Goal: Information Seeking & Learning: Learn about a topic

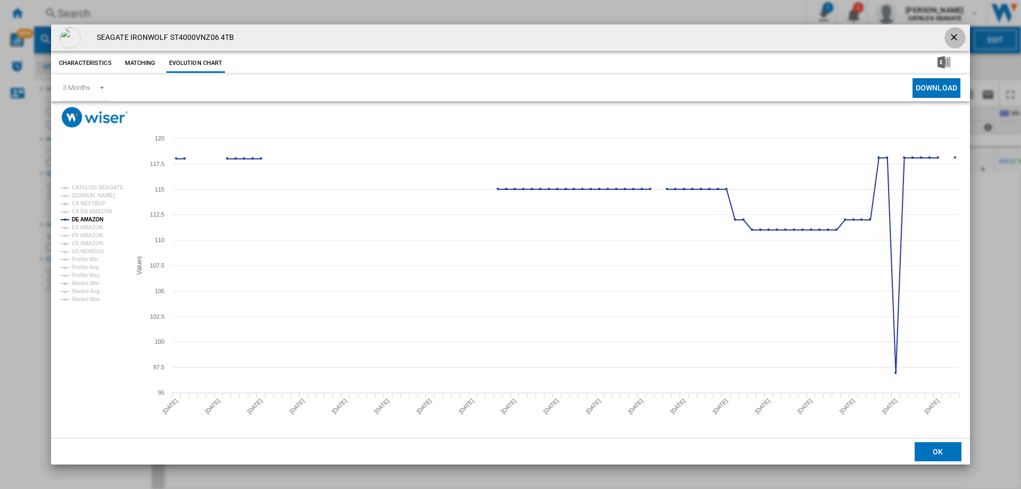
click at [957, 36] on ng-md-icon "getI18NText('BUTTONS.CLOSE_DIALOG')" at bounding box center [955, 38] width 13 height 13
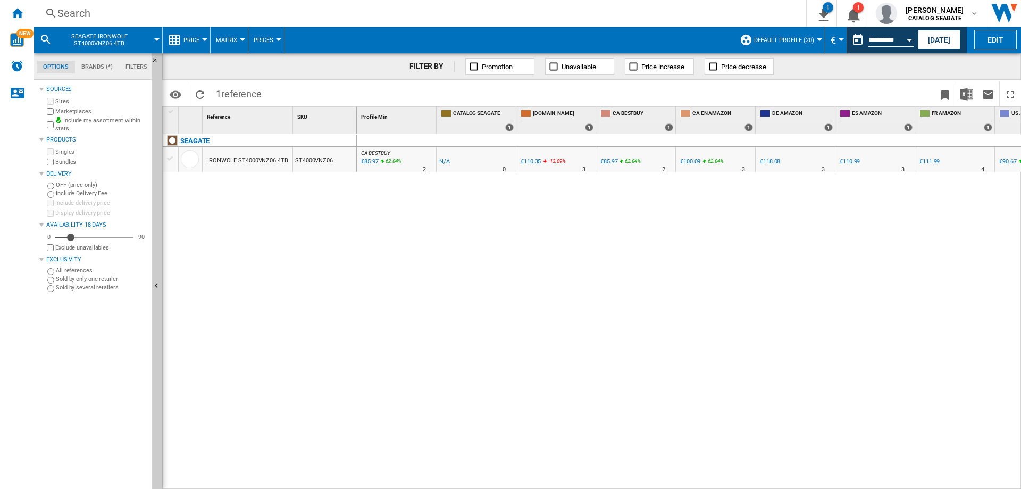
click at [77, 9] on div "Search" at bounding box center [417, 13] width 721 height 15
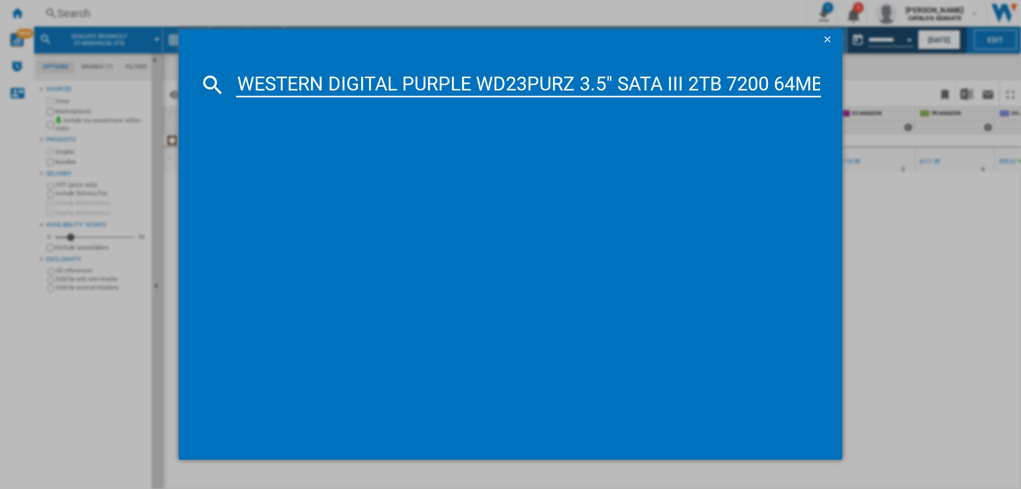
scroll to position [0, 6]
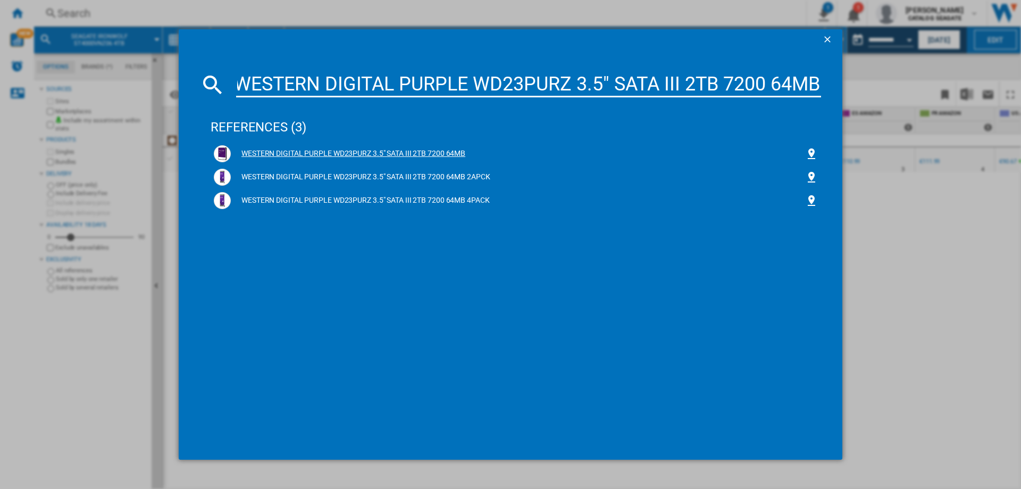
type input "WESTERN DIGITAL PURPLE WD23PURZ 3.5" SATA III 2TB 7200 64MB"
click at [332, 151] on div "WESTERN DIGITAL PURPLE WD23PURZ 3.5" SATA III 2TB 7200 64MB" at bounding box center [518, 153] width 575 height 11
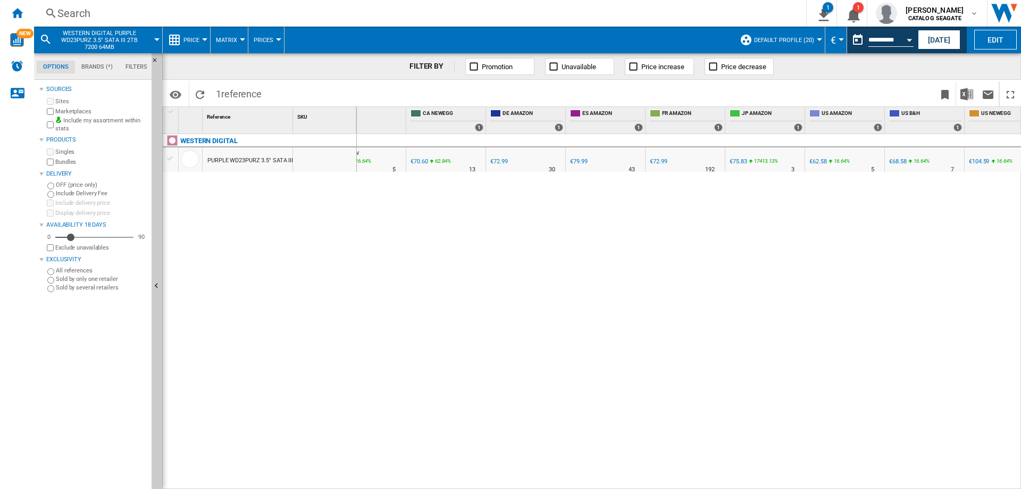
scroll to position [0, 31]
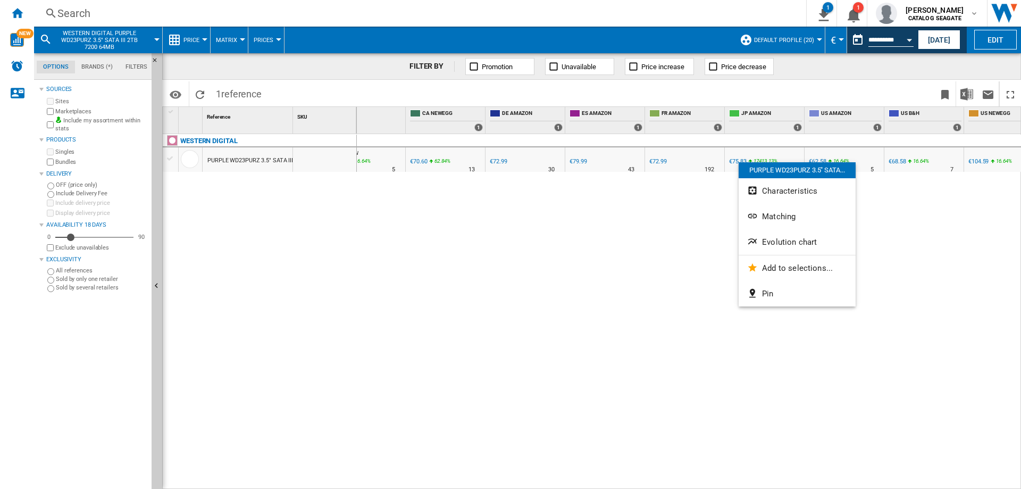
click at [921, 221] on div at bounding box center [510, 244] width 1021 height 489
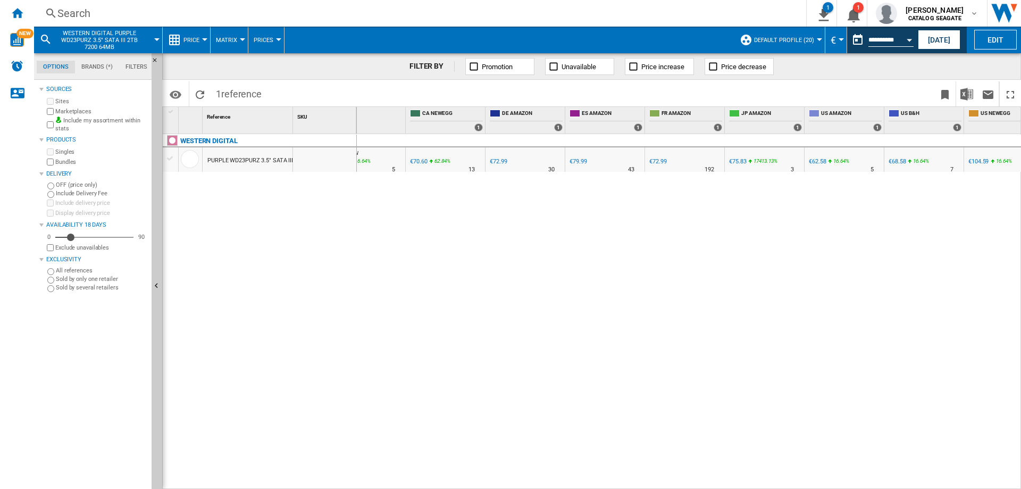
click at [839, 41] on button "€" at bounding box center [836, 40] width 11 height 27
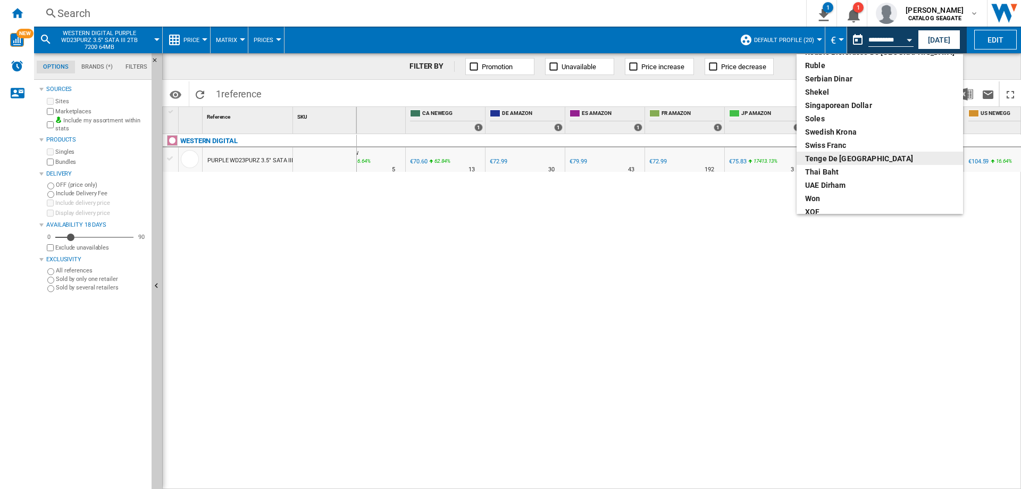
scroll to position [567, 0]
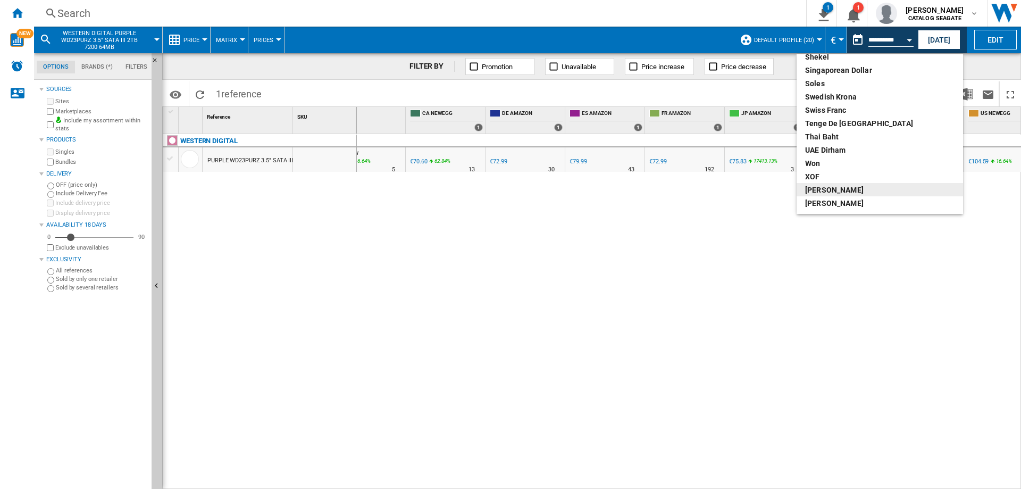
click at [826, 190] on div "[PERSON_NAME]" at bounding box center [879, 190] width 149 height 11
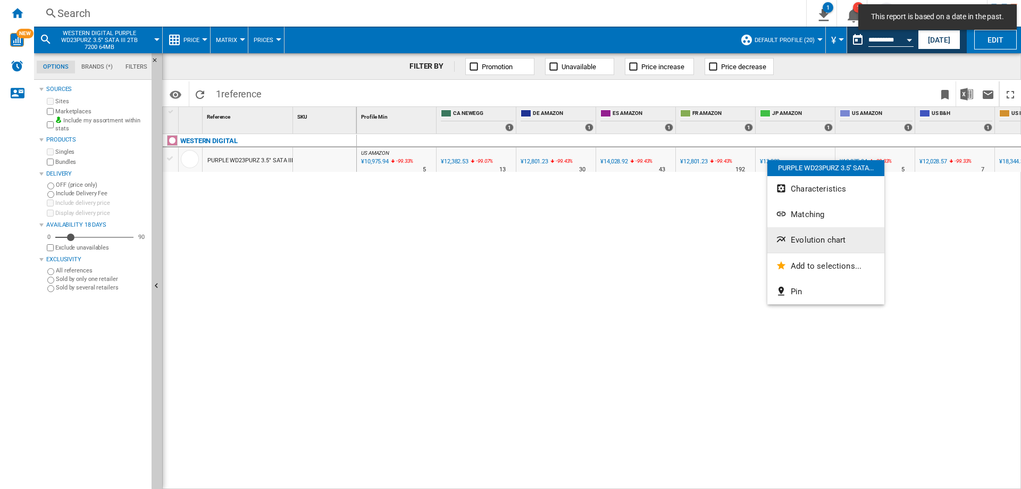
click at [797, 241] on span "Evolution chart" at bounding box center [818, 240] width 55 height 10
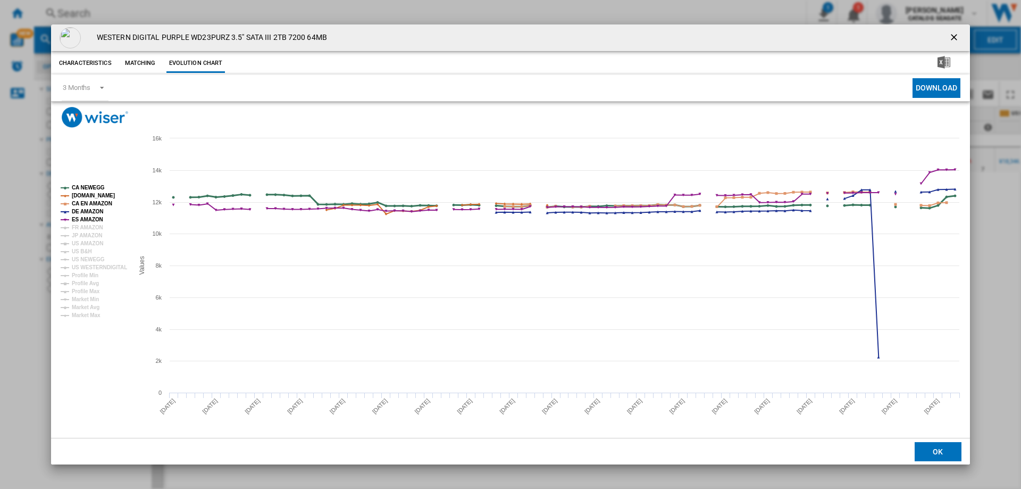
click at [85, 186] on tspan "CA NEWEGG" at bounding box center [88, 188] width 33 height 6
click at [87, 195] on tspan "[DOMAIN_NAME]" at bounding box center [93, 196] width 43 height 6
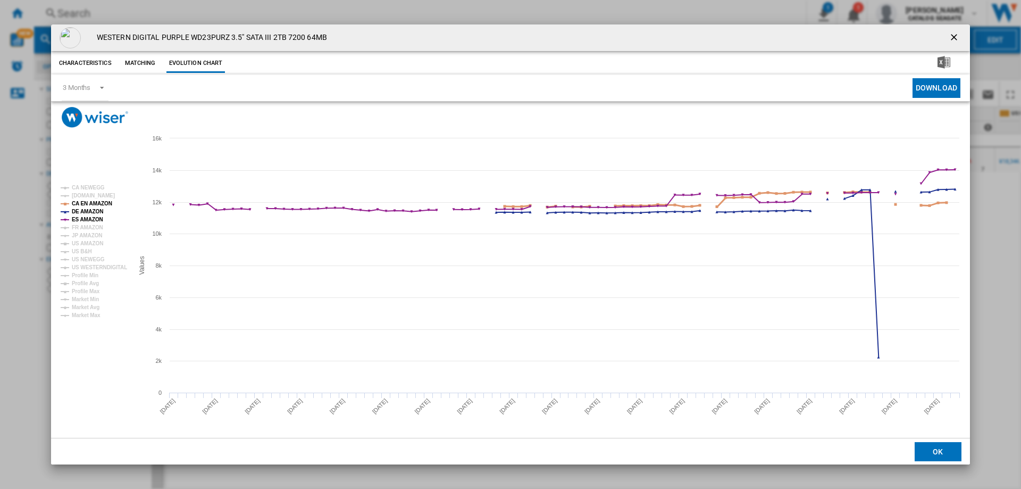
click at [88, 205] on tspan "CA EN AMAZON" at bounding box center [92, 204] width 40 height 6
click at [88, 214] on tspan "DE AMAZON" at bounding box center [87, 212] width 31 height 6
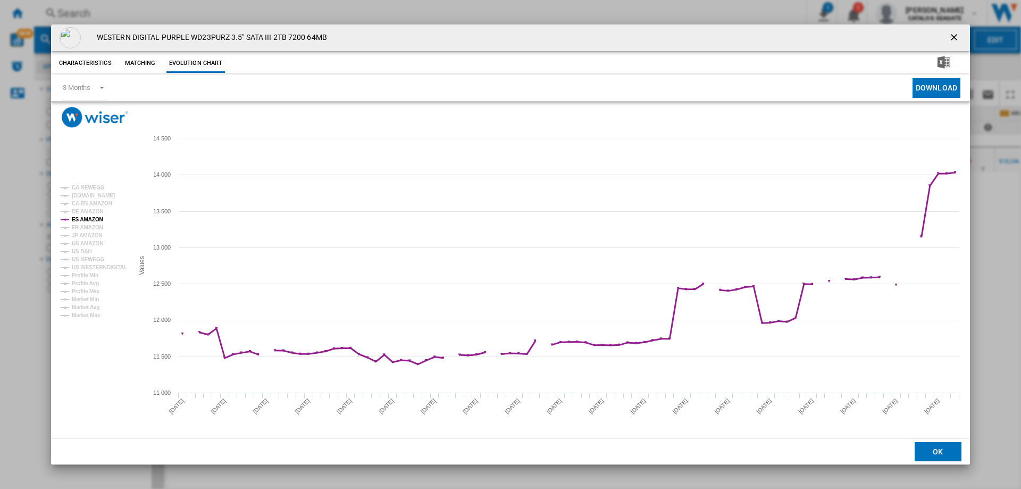
click at [88, 220] on tspan "ES AMAZON" at bounding box center [87, 220] width 31 height 6
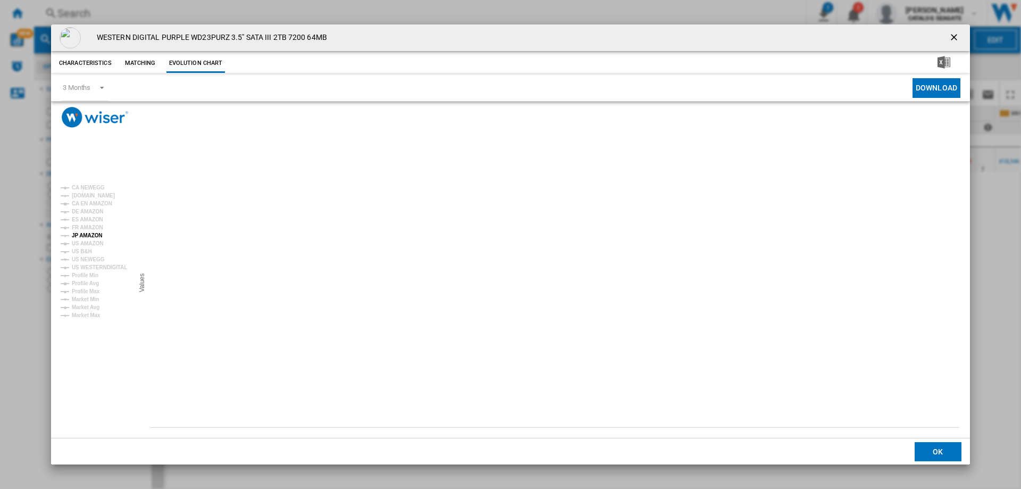
click at [88, 237] on tspan "JP AMAZON" at bounding box center [87, 235] width 30 height 6
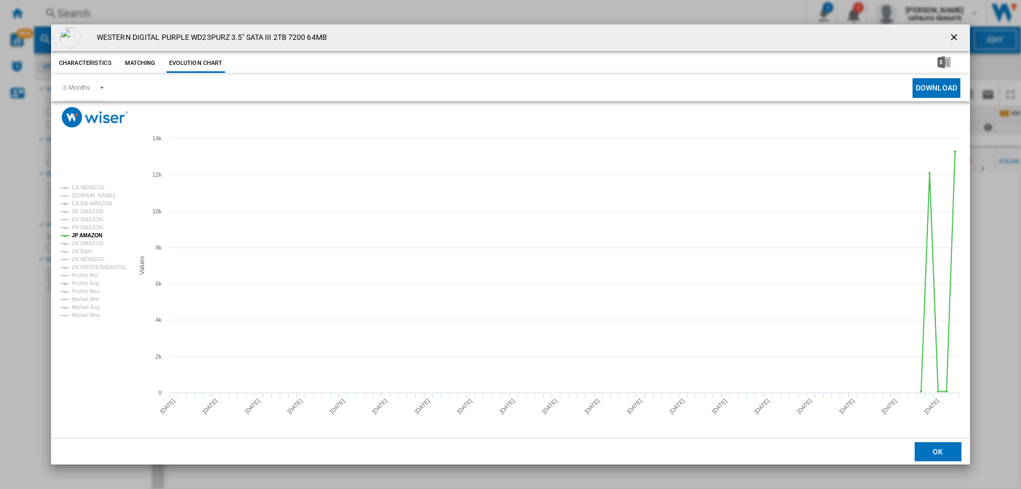
click at [958, 36] on ng-md-icon "getI18NText('BUTTONS.CLOSE_DIALOG')" at bounding box center [955, 38] width 13 height 13
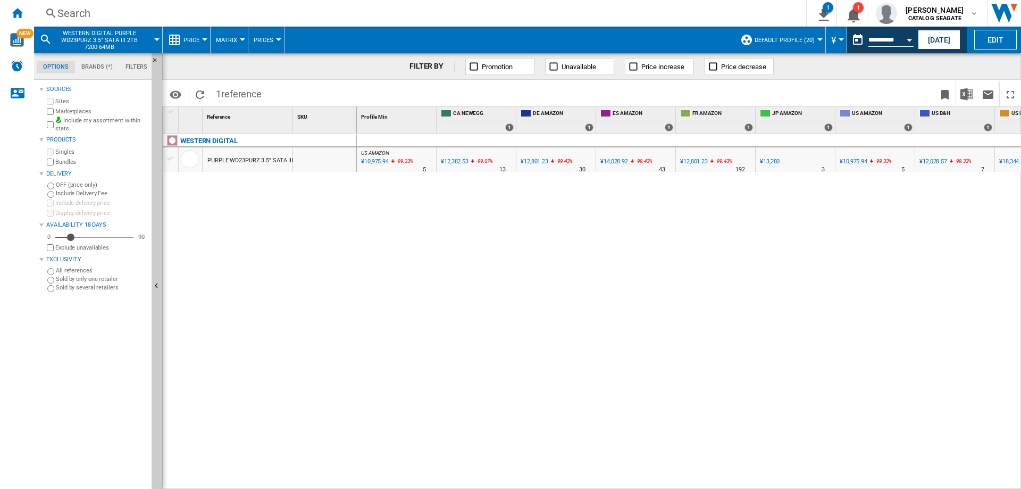
click at [98, 11] on div "Search" at bounding box center [417, 13] width 721 height 15
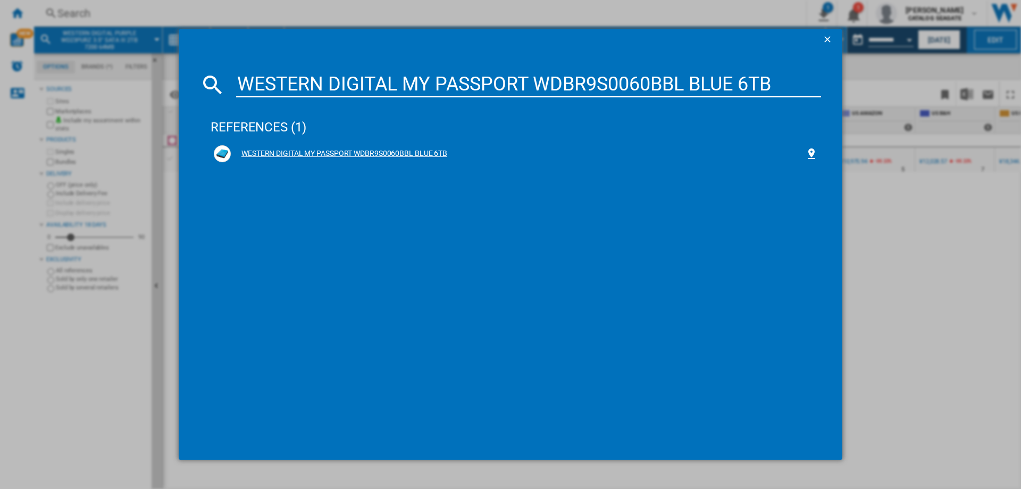
type input "WESTERN DIGITAL MY PASSPORT WDBR9S0060BBL BLUE 6TB"
click at [381, 155] on div "WESTERN DIGITAL MY PASSPORT WDBR9S0060BBL BLUE 6TB" at bounding box center [518, 153] width 575 height 11
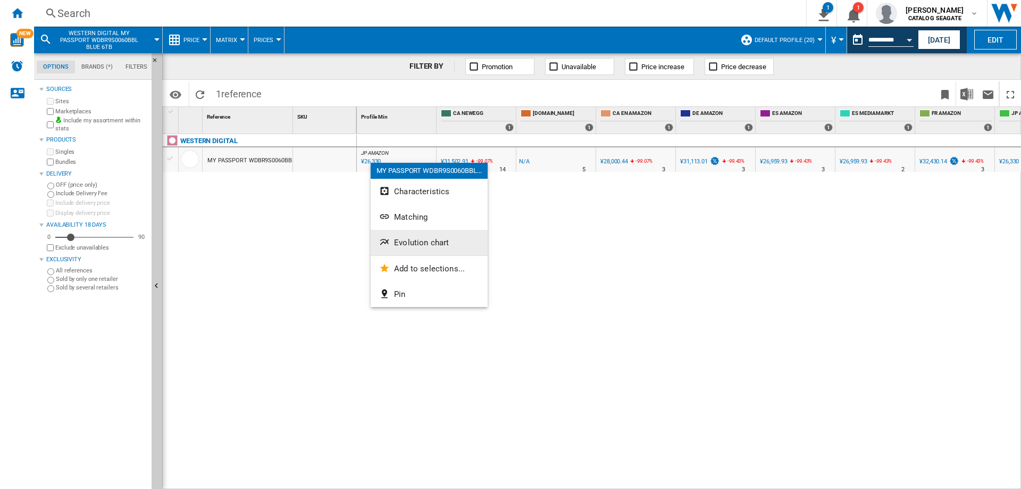
click at [412, 239] on span "Evolution chart" at bounding box center [421, 243] width 55 height 10
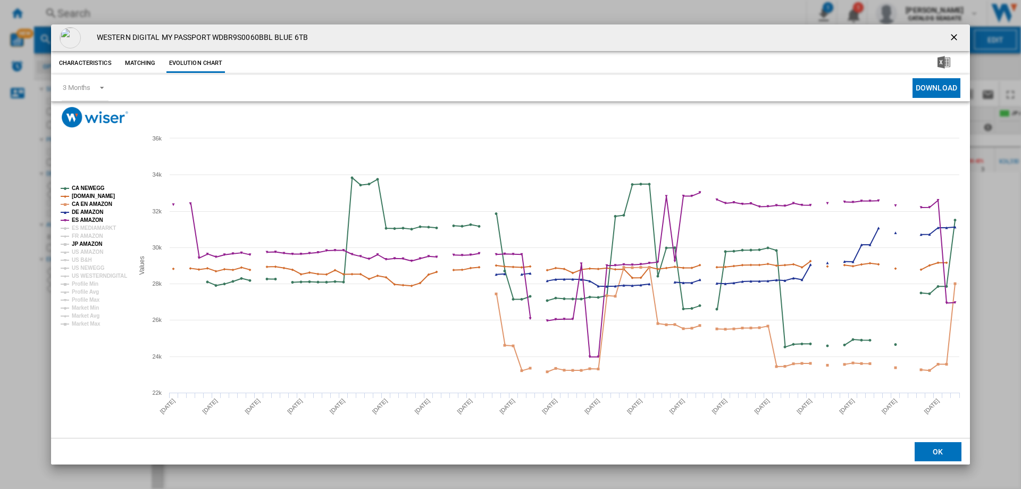
click at [82, 246] on tspan "JP AMAZON" at bounding box center [87, 244] width 30 height 6
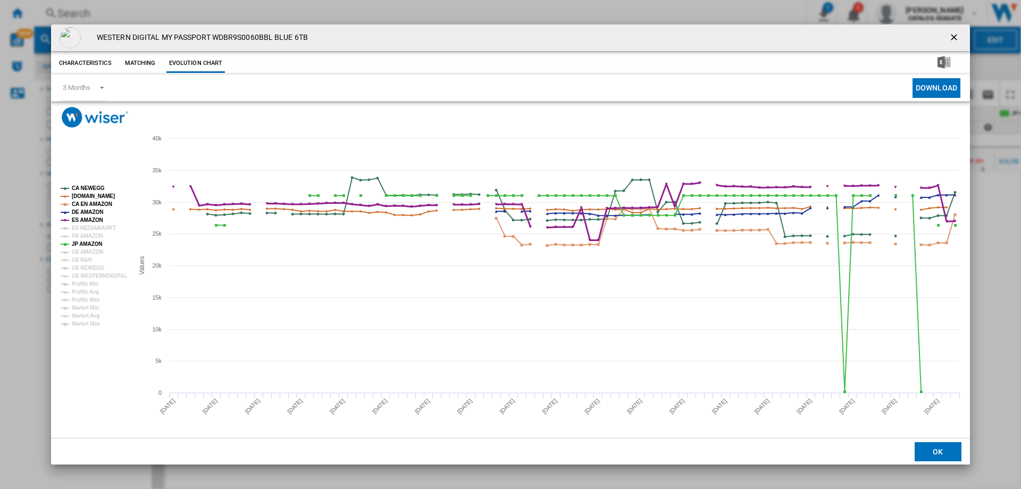
click at [90, 220] on tspan "ES AMAZON" at bounding box center [87, 220] width 31 height 6
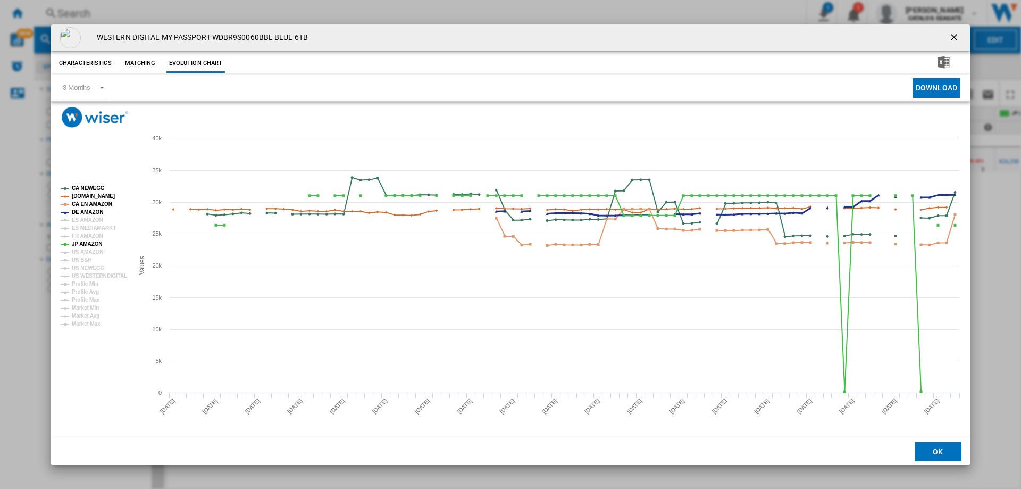
click at [90, 209] on tspan "DE AMAZON" at bounding box center [87, 212] width 31 height 6
click at [90, 194] on tspan "[DOMAIN_NAME]" at bounding box center [93, 196] width 43 height 6
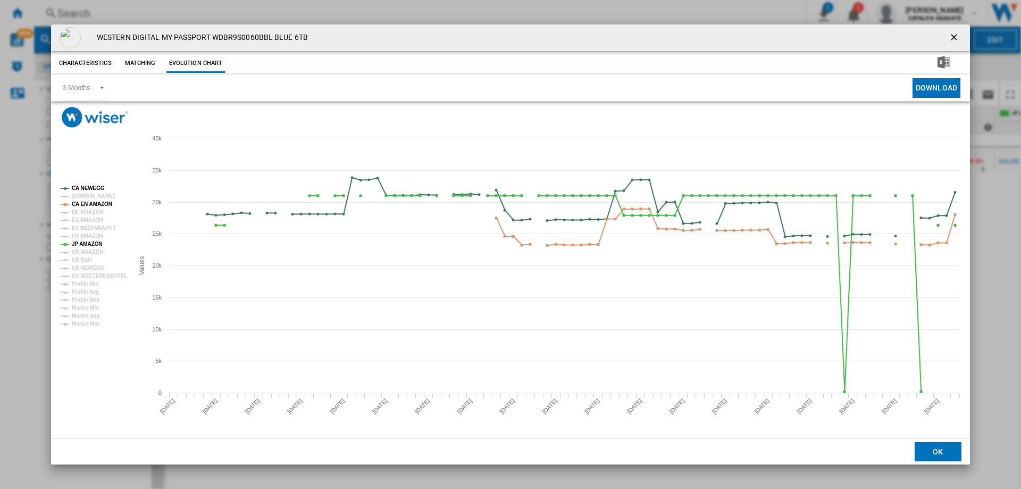
click at [90, 184] on rect "Product popup" at bounding box center [92, 255] width 73 height 149
click at [90, 187] on tspan "CA NEWEGG" at bounding box center [88, 188] width 33 height 6
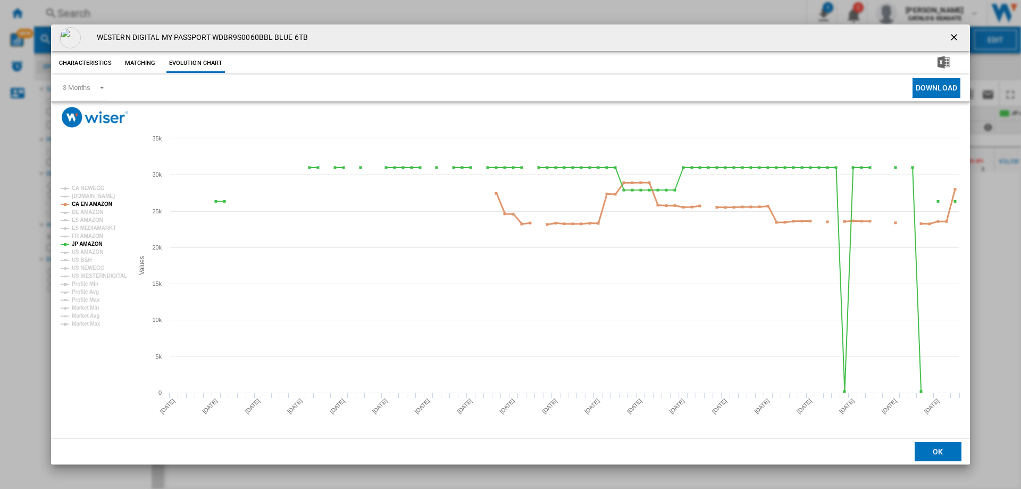
click at [91, 205] on tspan "CA EN AMAZON" at bounding box center [92, 204] width 40 height 6
click at [955, 39] on ng-md-icon "getI18NText('BUTTONS.CLOSE_DIALOG')" at bounding box center [955, 38] width 13 height 13
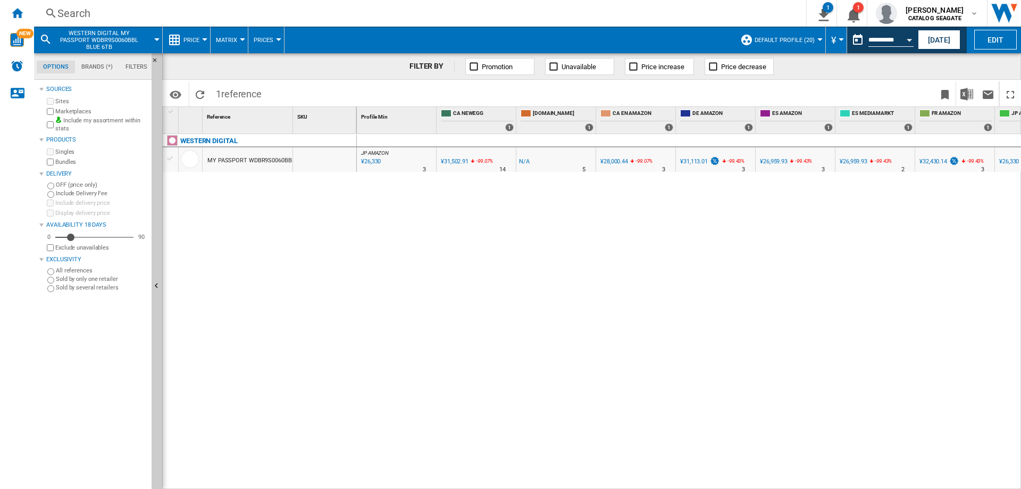
click at [86, 18] on div "Search" at bounding box center [417, 13] width 721 height 15
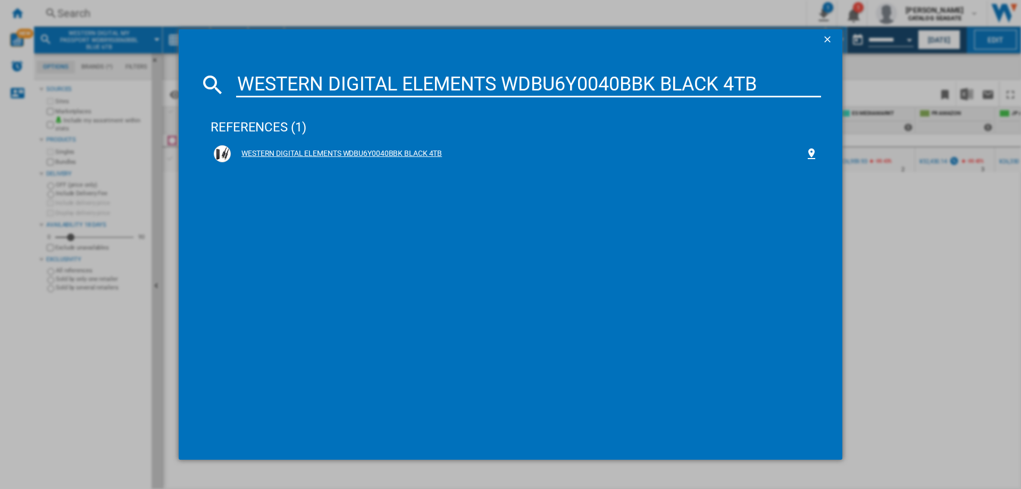
type input "WESTERN DIGITAL ELEMENTS WDBU6Y0040BBK BLACK 4TB"
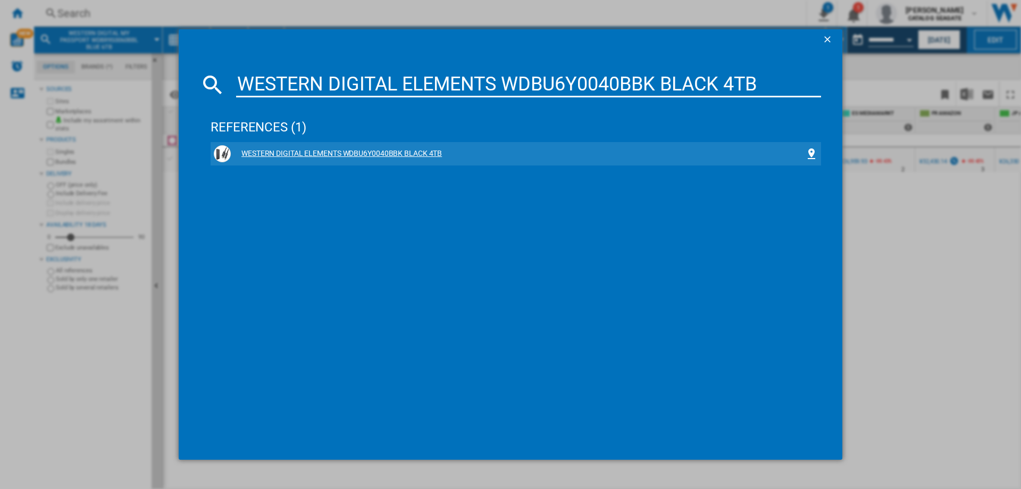
click at [335, 152] on div "WESTERN DIGITAL ELEMENTS WDBU6Y0040BBK BLACK 4TB" at bounding box center [518, 153] width 575 height 11
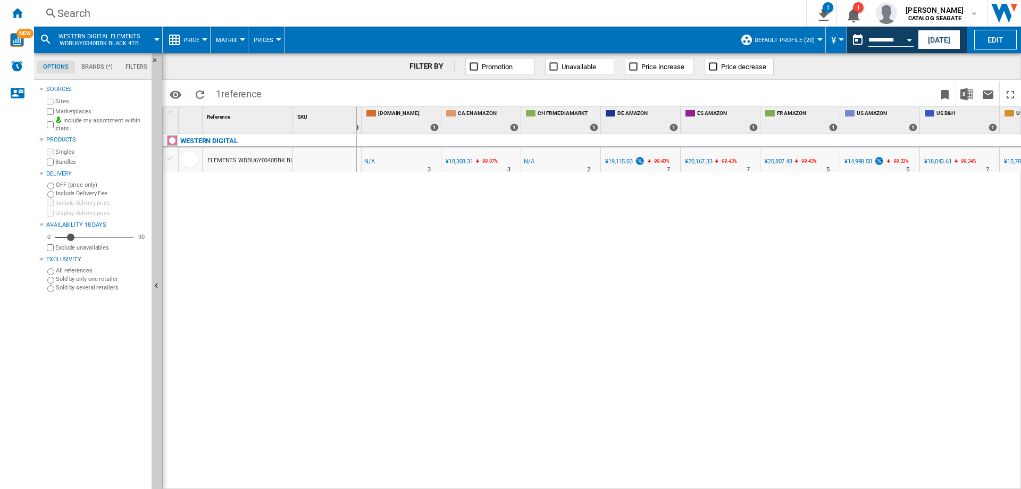
scroll to position [0, 127]
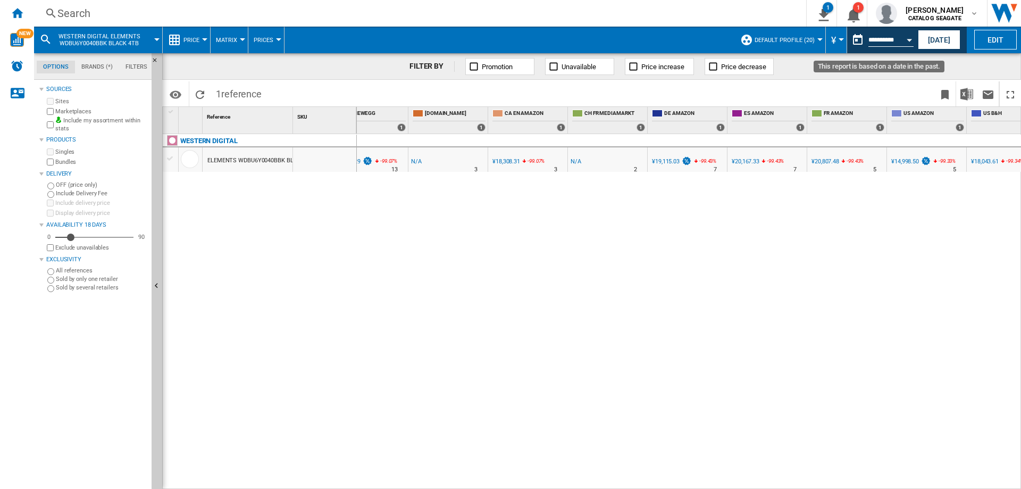
click at [855, 43] on button "This report is based on a date in the past." at bounding box center [857, 39] width 21 height 21
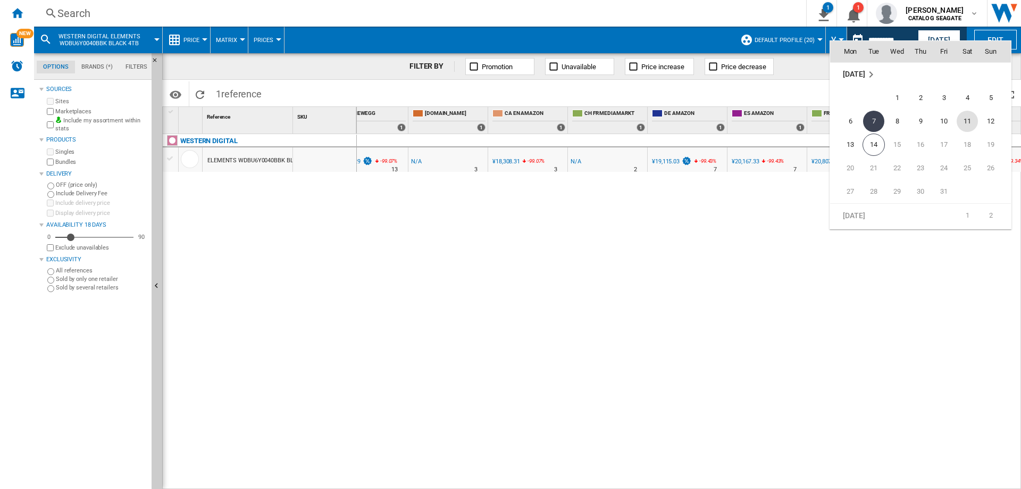
click at [967, 121] on span "11" at bounding box center [967, 121] width 21 height 21
type input "**********"
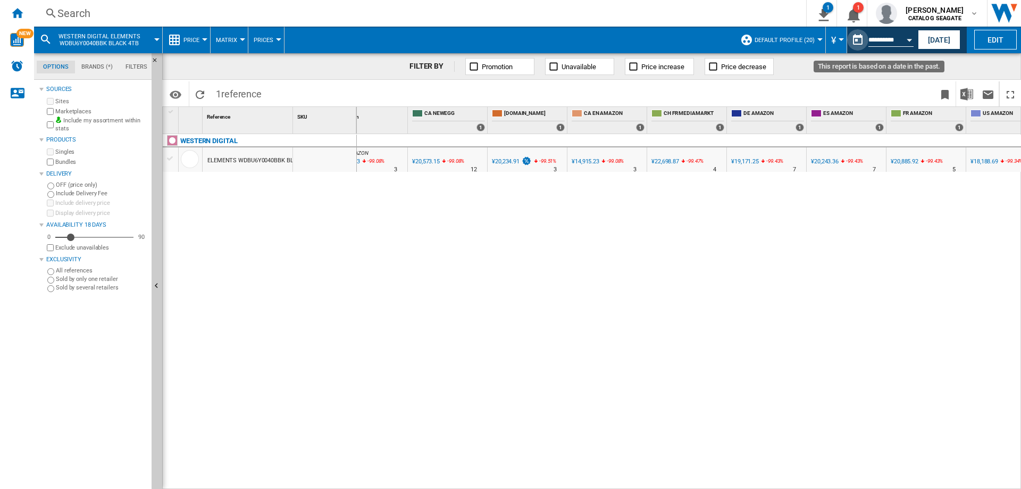
click at [857, 34] on button "This report is based on a date in the past." at bounding box center [857, 39] width 21 height 21
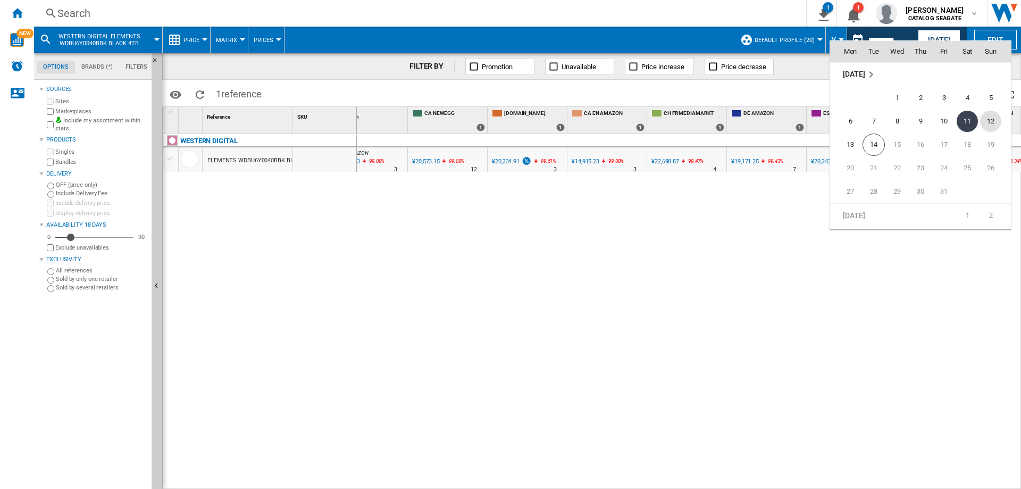
click at [997, 117] on span "12" at bounding box center [990, 121] width 21 height 21
type input "**********"
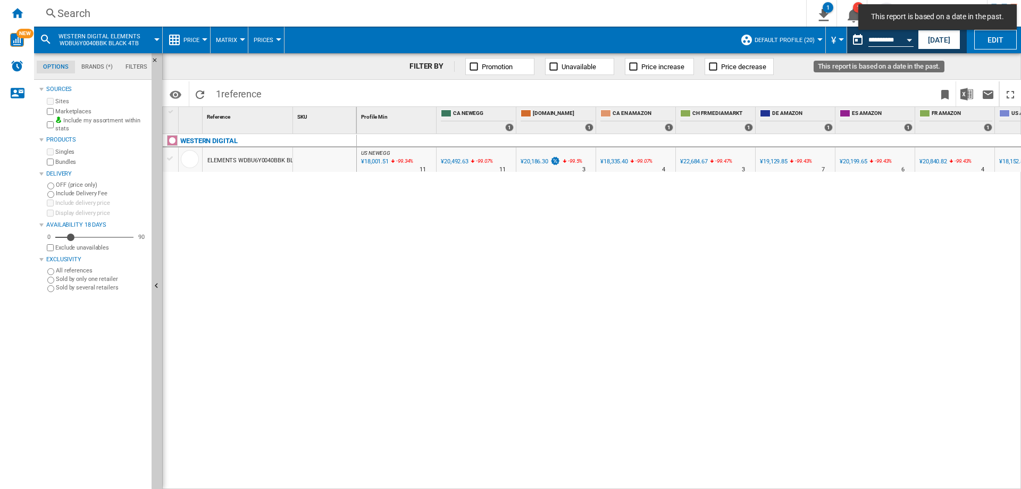
click at [855, 44] on button "This report is based on a date in the past." at bounding box center [857, 39] width 21 height 21
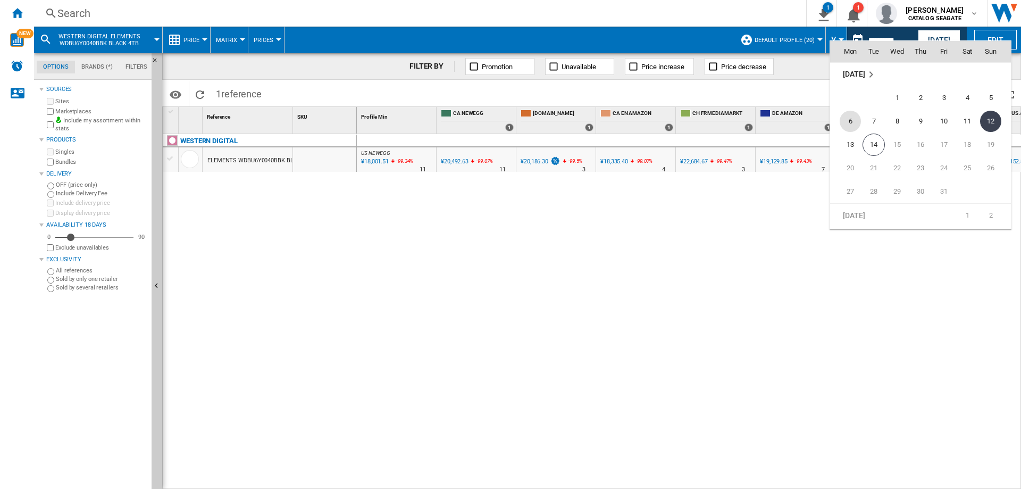
click at [851, 120] on span "6" at bounding box center [850, 121] width 21 height 21
type input "**********"
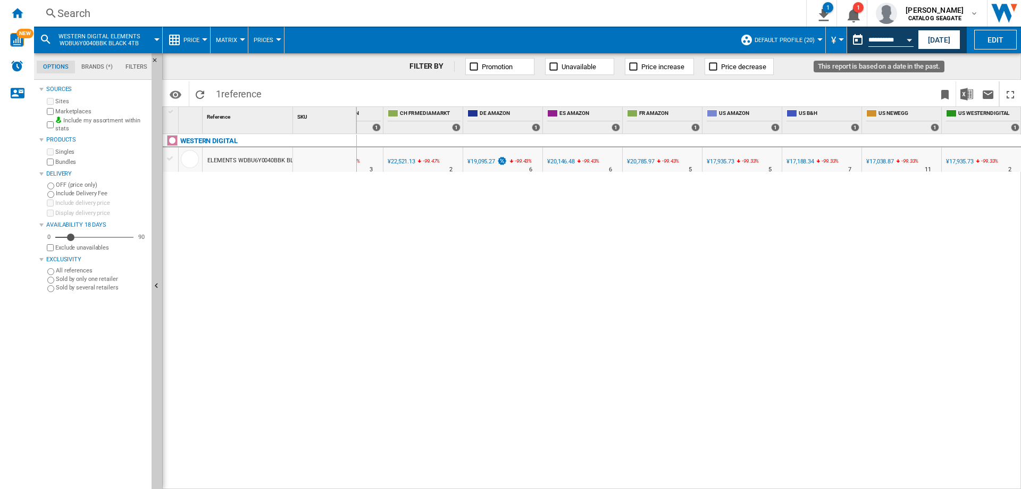
click at [857, 38] on button "This report is based on a date in the past." at bounding box center [857, 39] width 21 height 21
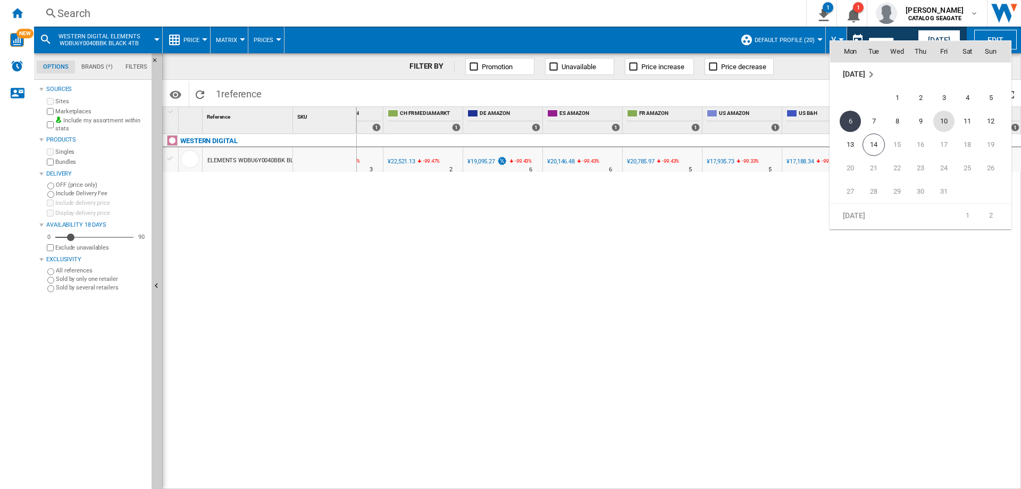
click at [941, 120] on span "10" at bounding box center [944, 121] width 21 height 21
type input "**********"
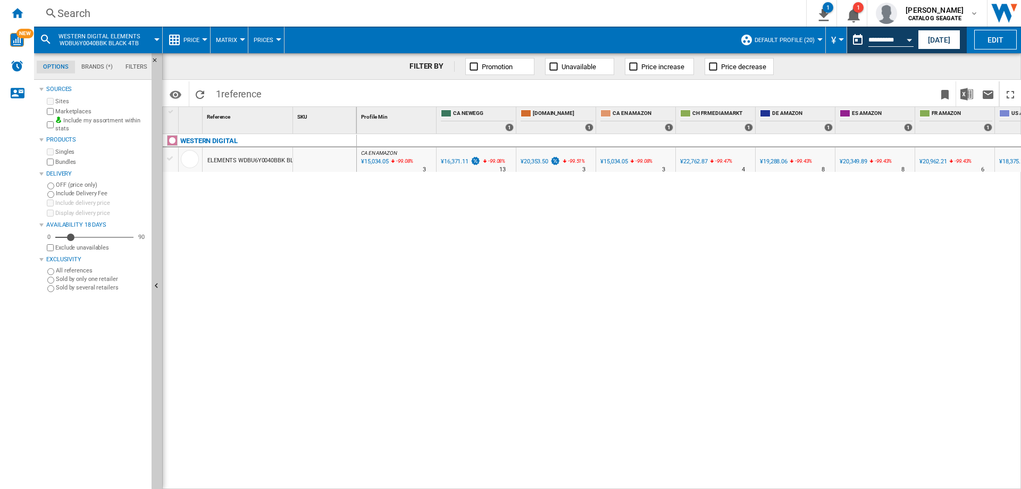
click at [115, 12] on div "Search" at bounding box center [417, 13] width 721 height 15
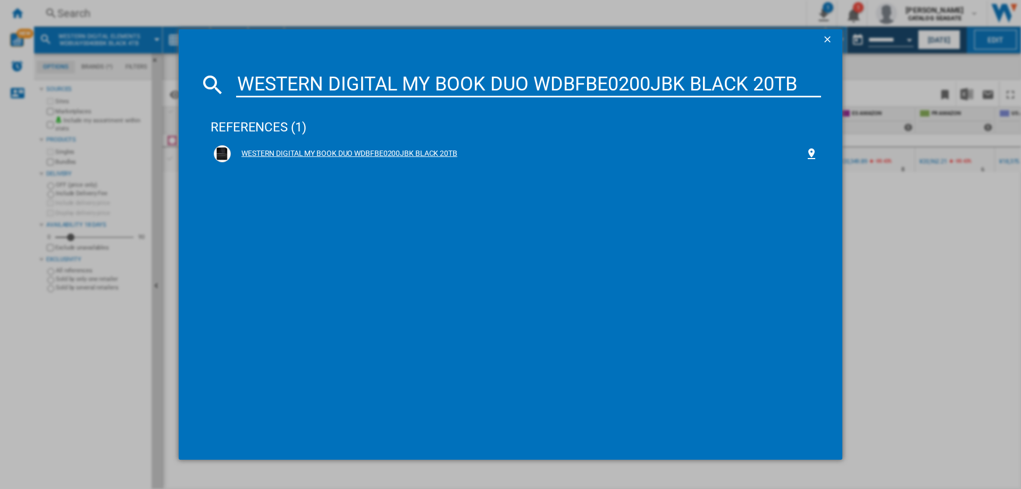
type input "WESTERN DIGITAL MY BOOK DUO WDBFBE0200JBK BLACK 20TB"
click at [328, 148] on div "WESTERN DIGITAL MY BOOK DUO WDBFBE0200JBK BLACK 20TB" at bounding box center [518, 153] width 575 height 11
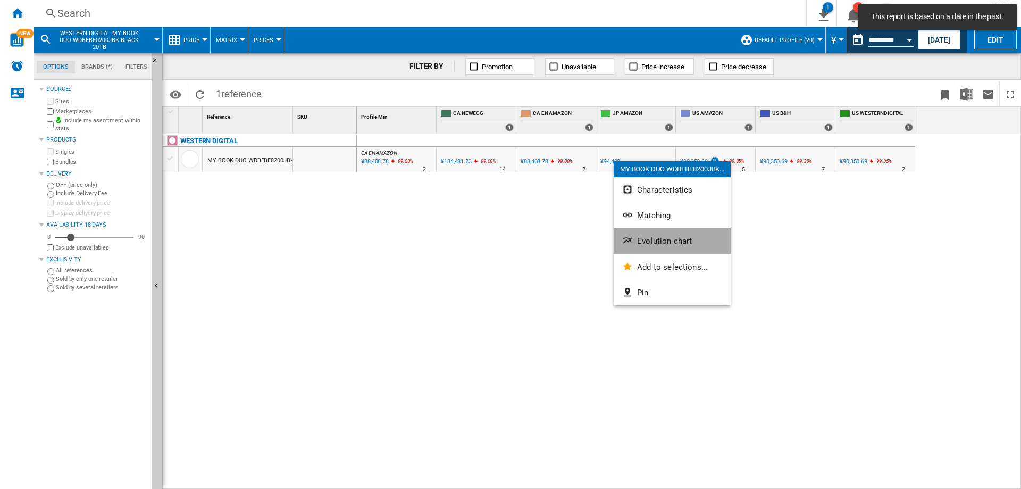
click at [644, 246] on button "Evolution chart" at bounding box center [672, 241] width 117 height 26
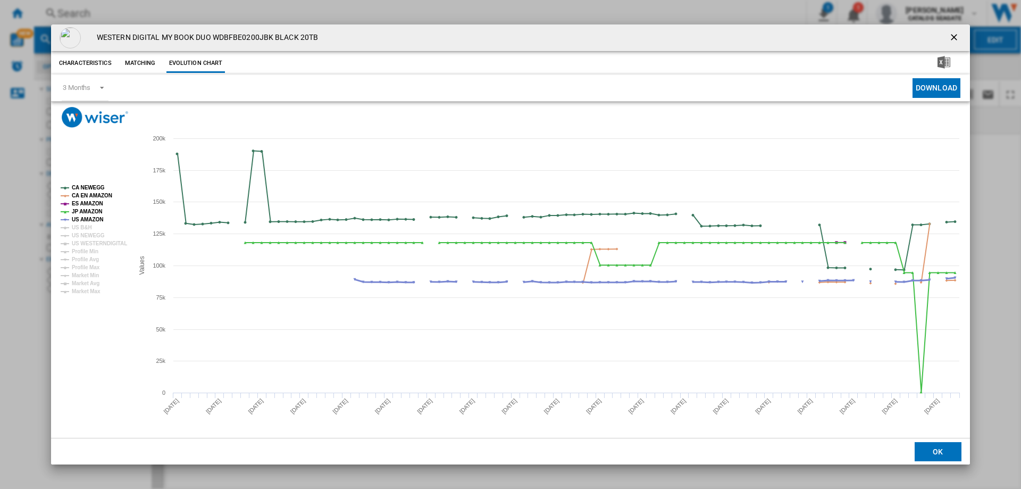
click at [79, 217] on tspan "US AMAZON" at bounding box center [87, 220] width 31 height 6
click at [86, 198] on tspan "CA EN AMAZON" at bounding box center [92, 196] width 40 height 6
click at [88, 188] on tspan "CA NEWEGG" at bounding box center [88, 188] width 33 height 6
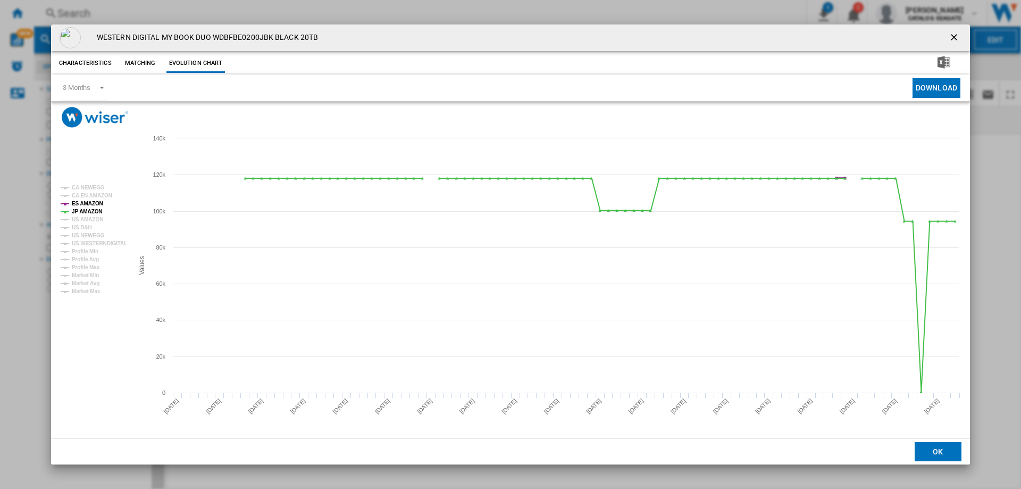
click at [88, 202] on tspan "ES AMAZON" at bounding box center [87, 204] width 31 height 6
click at [953, 36] on ng-md-icon "getI18NText('BUTTONS.CLOSE_DIALOG')" at bounding box center [955, 38] width 13 height 13
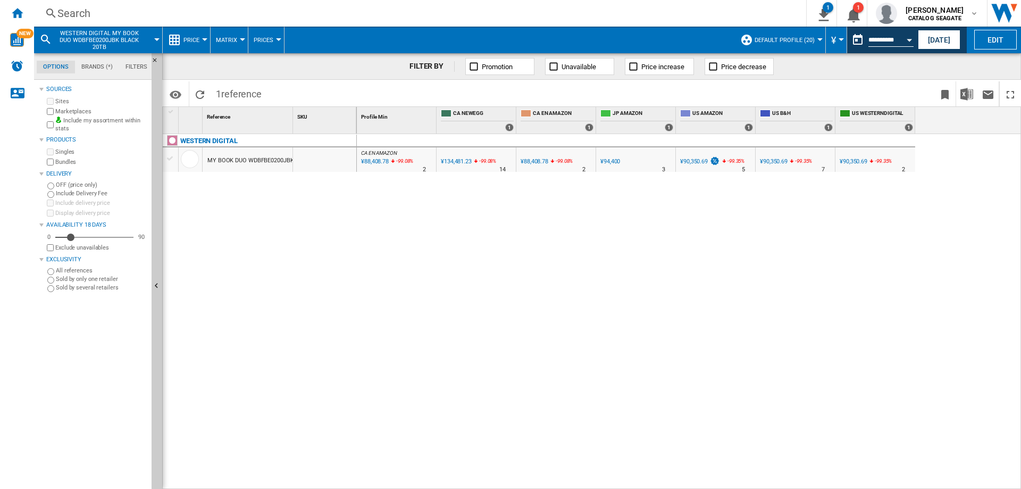
click at [88, 18] on div "Search" at bounding box center [417, 13] width 721 height 15
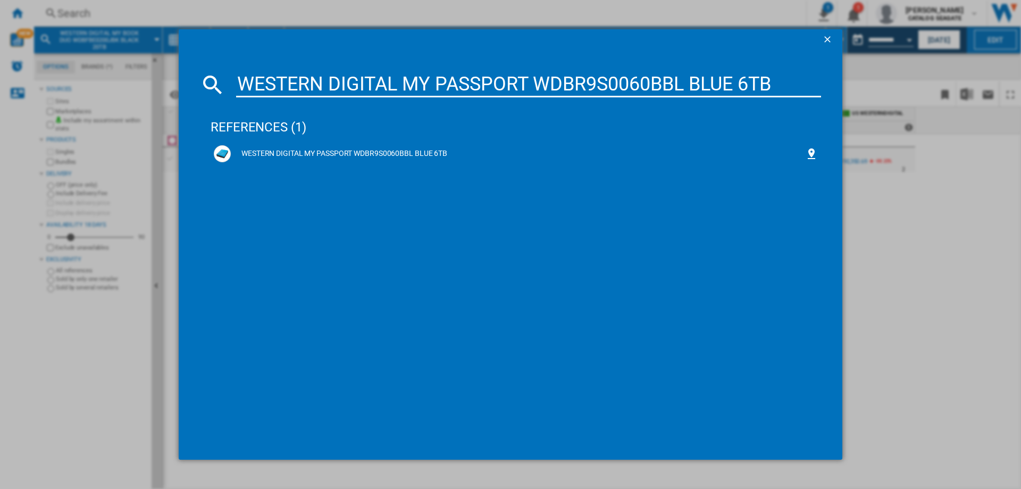
type input "WESTERN DIGITAL MY PASSPORT WDBR9S0060BBL BLUE 6TB"
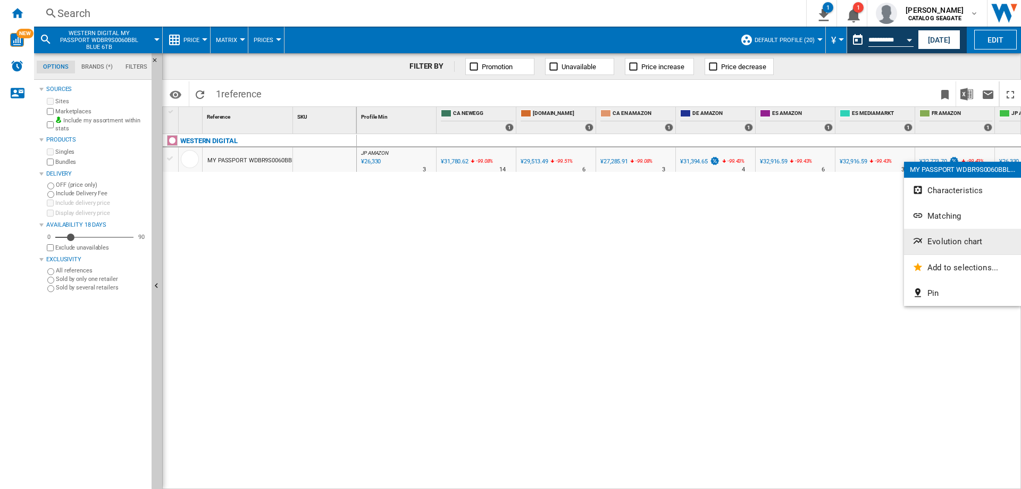
click at [953, 246] on span "Evolution chart" at bounding box center [955, 242] width 55 height 10
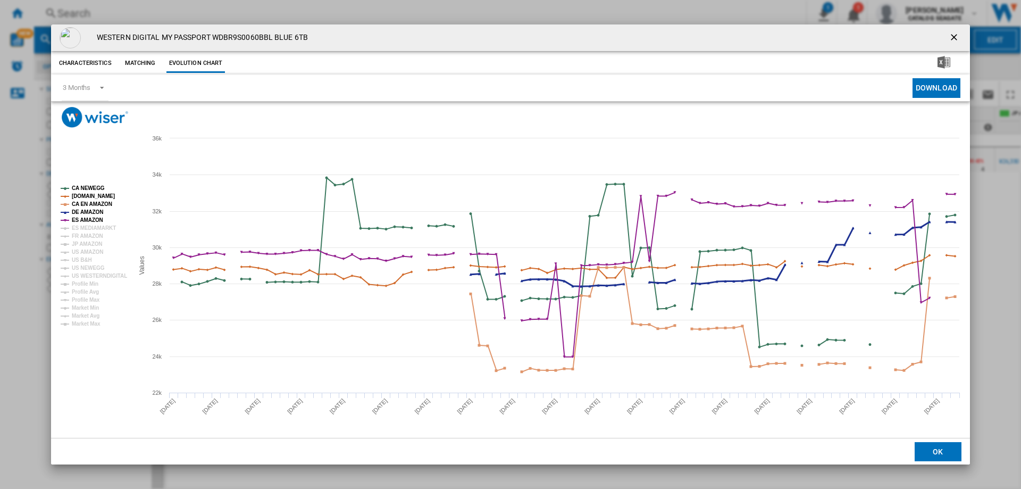
click at [84, 213] on tspan "DE AMAZON" at bounding box center [87, 212] width 31 height 6
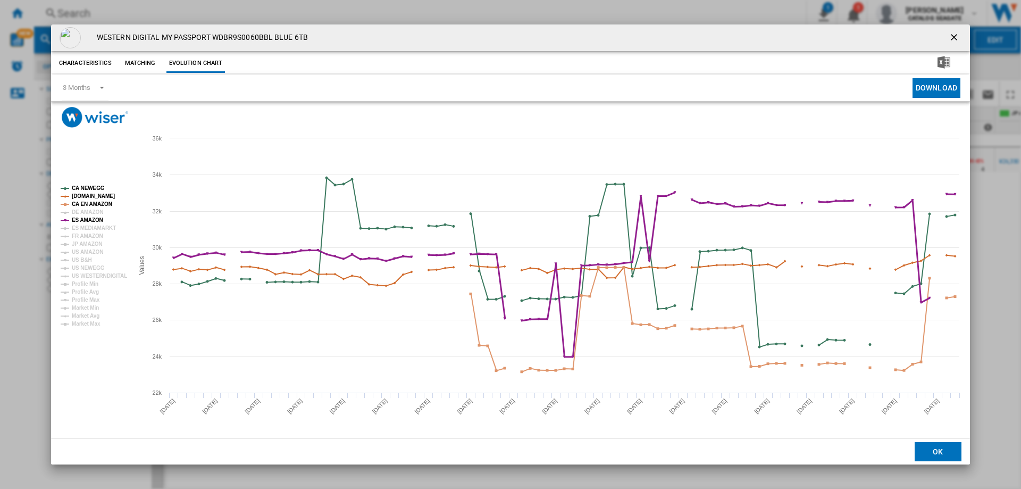
click at [80, 222] on tspan "ES AMAZON" at bounding box center [87, 220] width 31 height 6
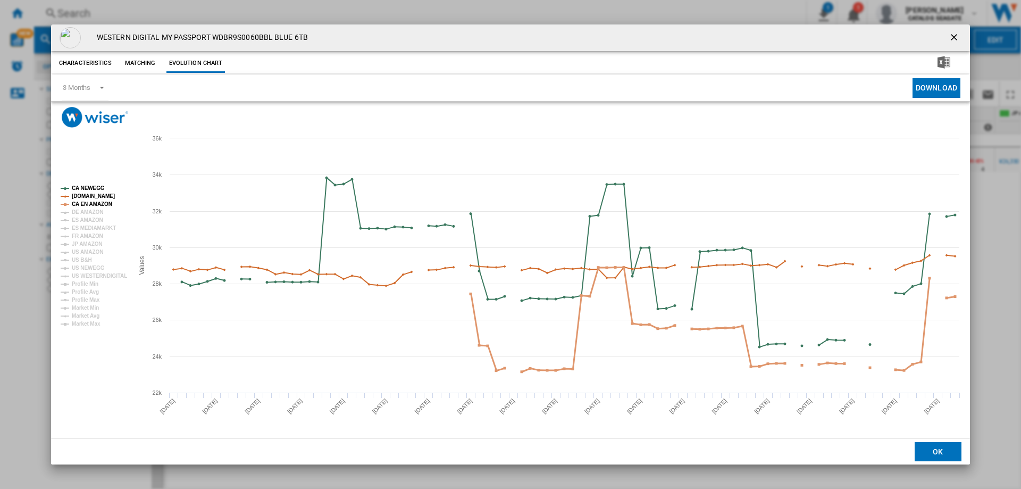
click at [82, 202] on tspan "CA EN AMAZON" at bounding box center [92, 204] width 40 height 6
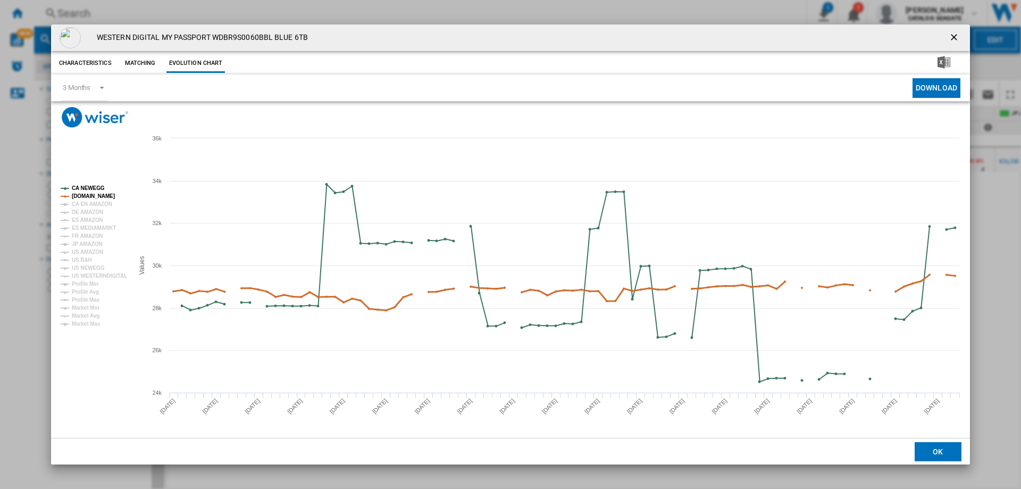
click at [83, 195] on tspan "[DOMAIN_NAME]" at bounding box center [93, 196] width 43 height 6
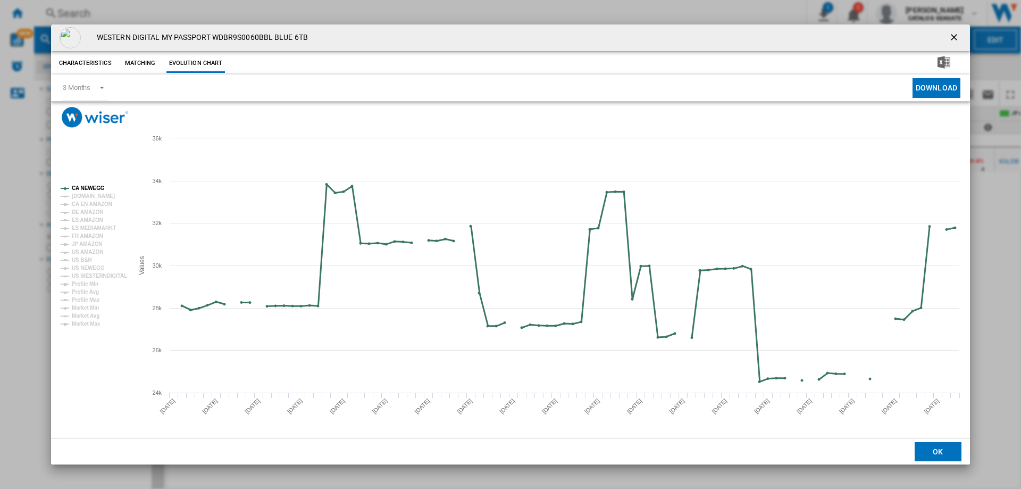
click at [83, 188] on tspan "CA NEWEGG" at bounding box center [88, 188] width 33 height 6
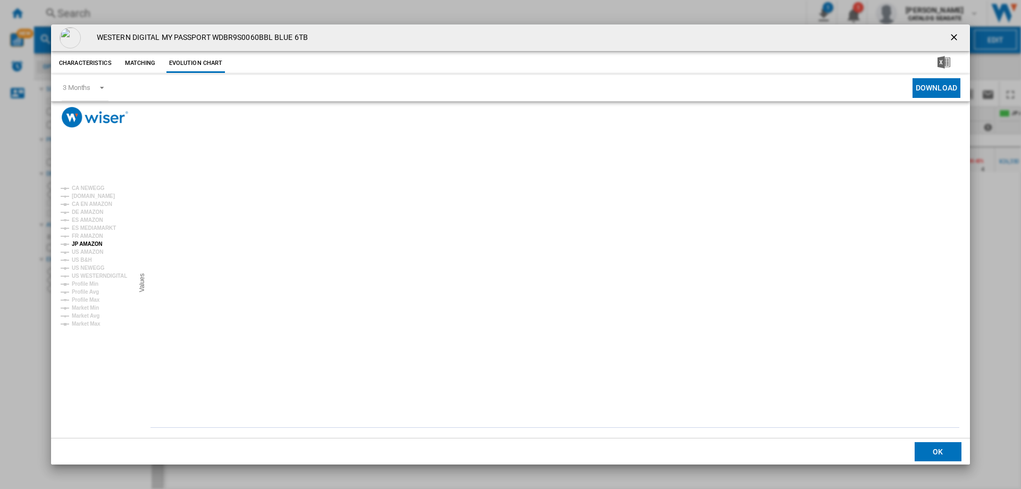
click at [84, 244] on tspan "JP AMAZON" at bounding box center [87, 244] width 30 height 6
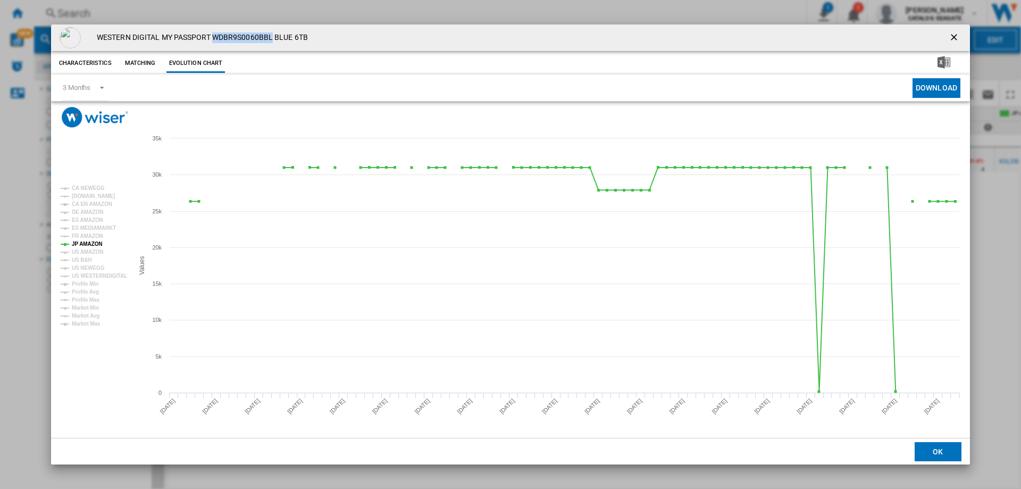
drag, startPoint x: 273, startPoint y: 36, endPoint x: 216, endPoint y: 37, distance: 56.9
click at [216, 37] on h4 "WESTERN DIGITAL MY PASSPORT WDBR9S0060BBL BLUE 6TB" at bounding box center [199, 37] width 217 height 11
copy h4 "WDBR9S0060BBL"
click at [955, 36] on ng-md-icon "getI18NText('BUTTONS.CLOSE_DIALOG')" at bounding box center [955, 38] width 13 height 13
